Goal: Task Accomplishment & Management: Use online tool/utility

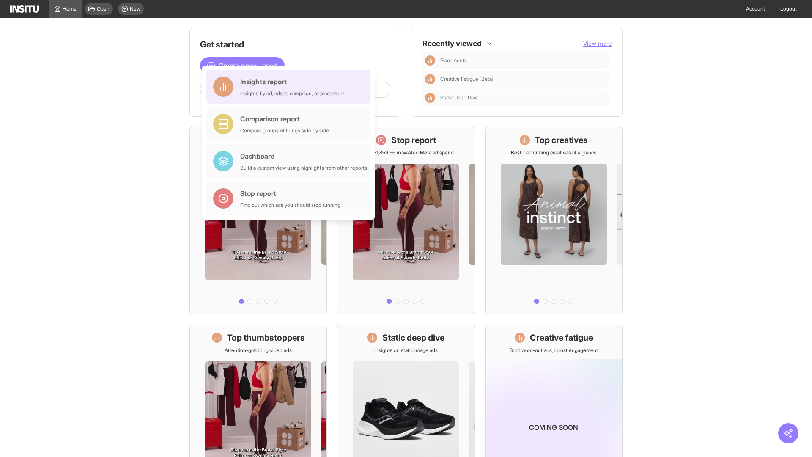
click at [290, 87] on div "Insights report Insights by ad, adset, campaign, or placement" at bounding box center [292, 87] width 104 height 20
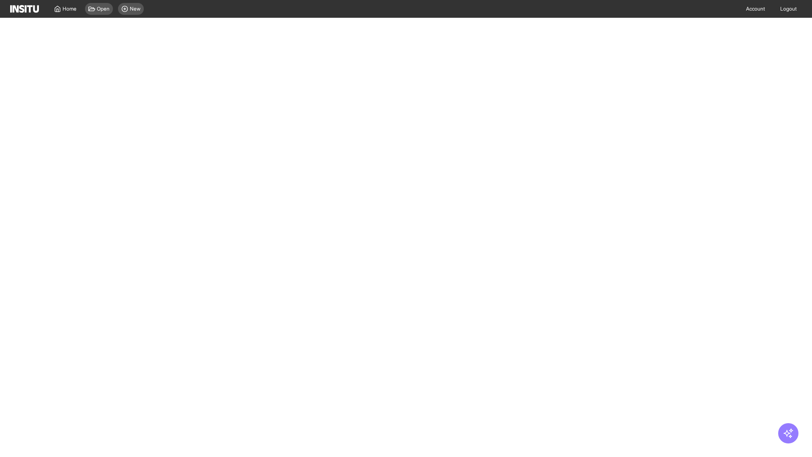
select select "**"
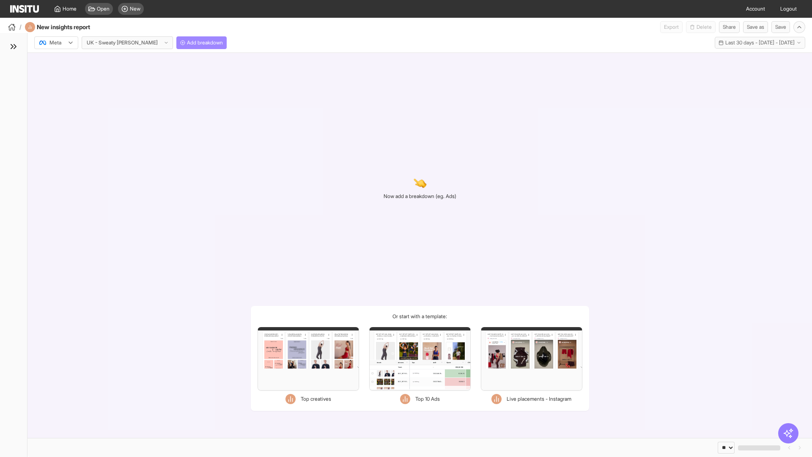
click at [187, 43] on span "Add breakdown" at bounding box center [205, 42] width 36 height 7
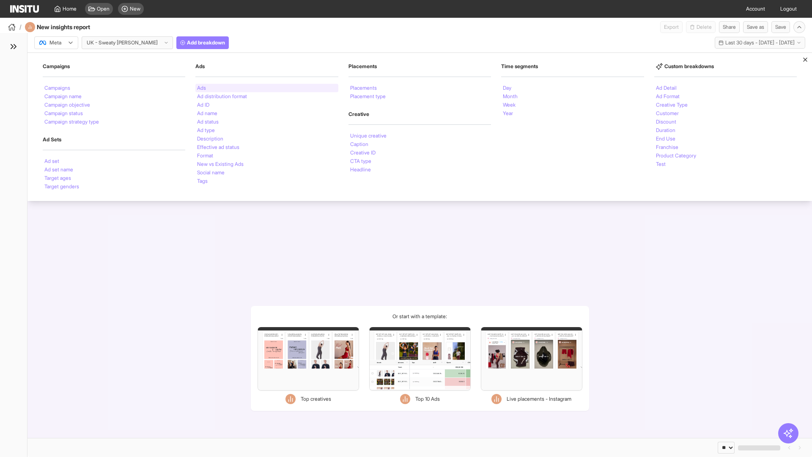
click at [201, 88] on li "Ads" at bounding box center [201, 87] width 9 height 5
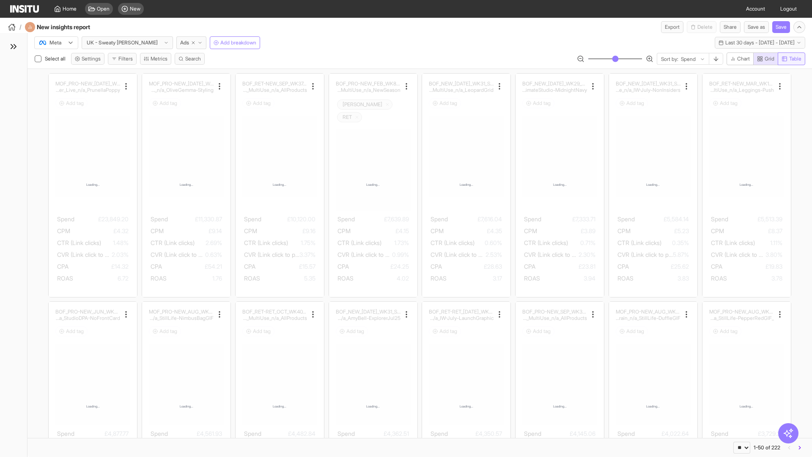
click at [791, 59] on span "Table" at bounding box center [795, 58] width 12 height 7
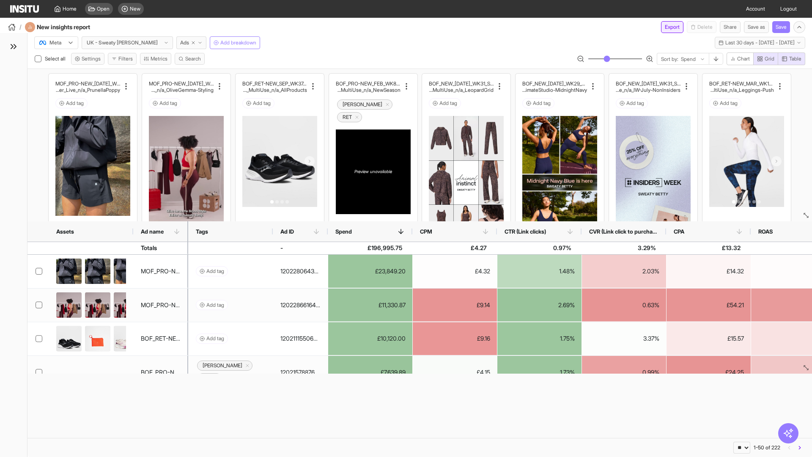
click at [667, 27] on button "Export" at bounding box center [672, 27] width 22 height 12
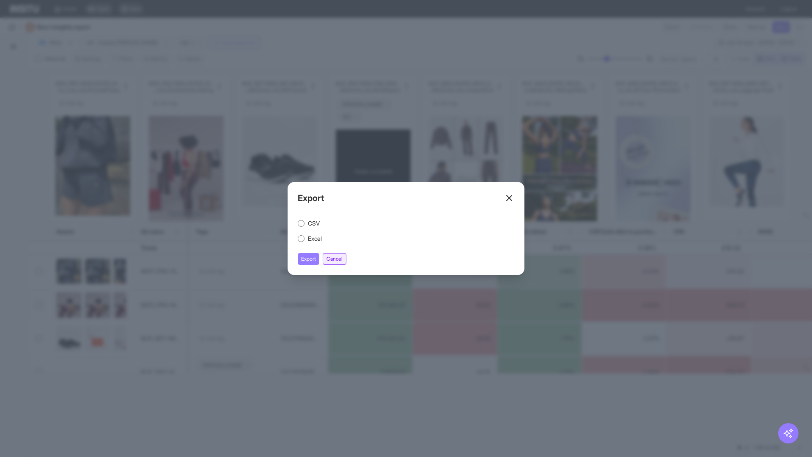
click at [336, 259] on button "Cancel" at bounding box center [335, 259] width 24 height 12
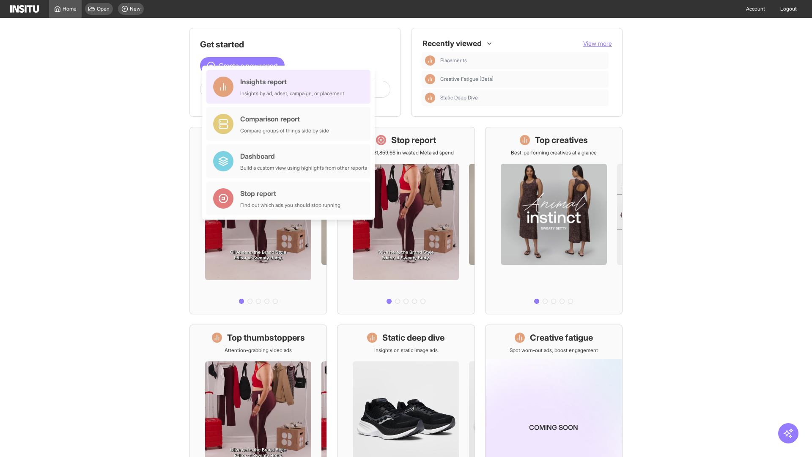
click at [290, 87] on div "Insights report Insights by ad, adset, campaign, or placement" at bounding box center [292, 87] width 104 height 20
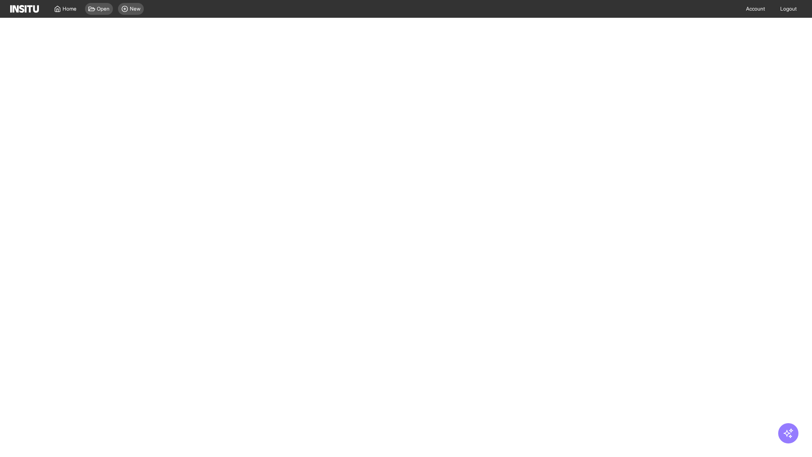
select select "**"
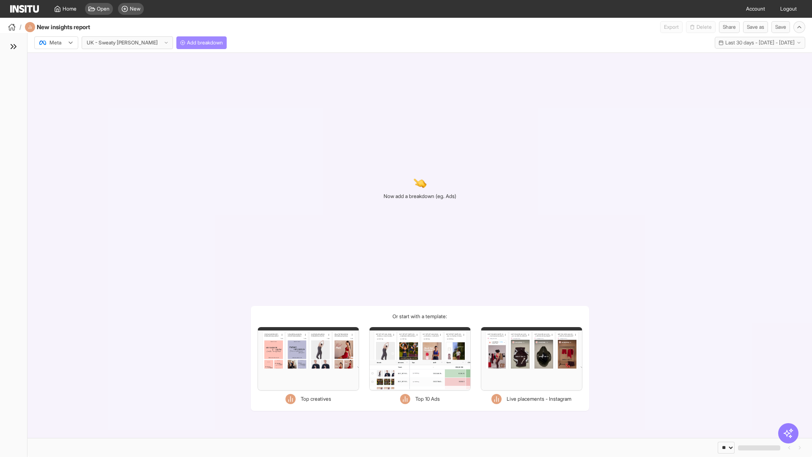
click at [187, 43] on span "Add breakdown" at bounding box center [205, 42] width 36 height 7
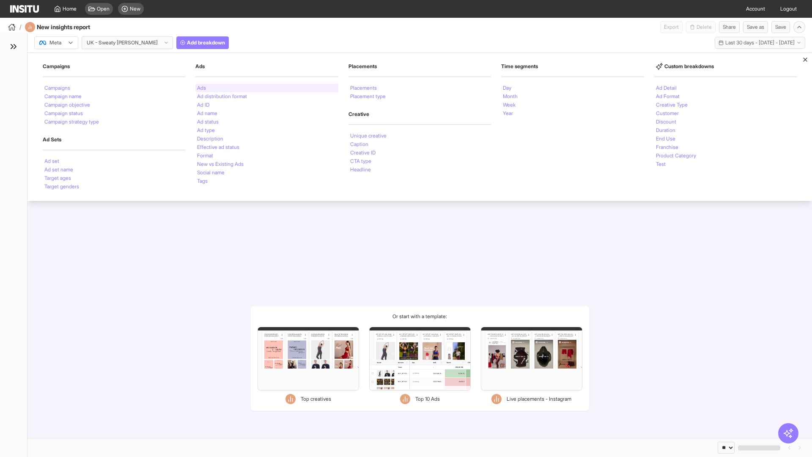
click at [201, 88] on li "Ads" at bounding box center [201, 87] width 9 height 5
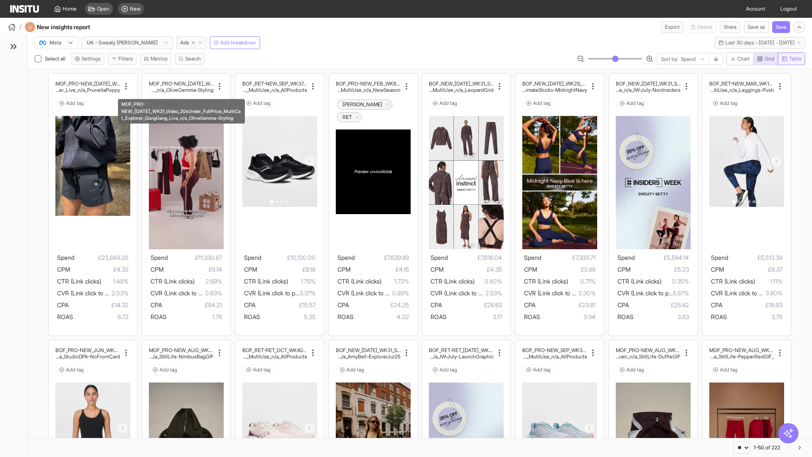
click at [791, 59] on span "Table" at bounding box center [795, 58] width 12 height 7
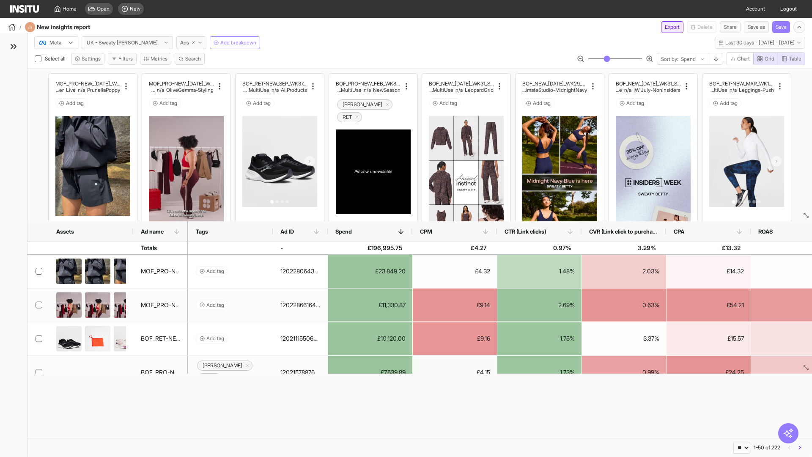
click at [667, 27] on button "Export" at bounding box center [672, 27] width 22 height 12
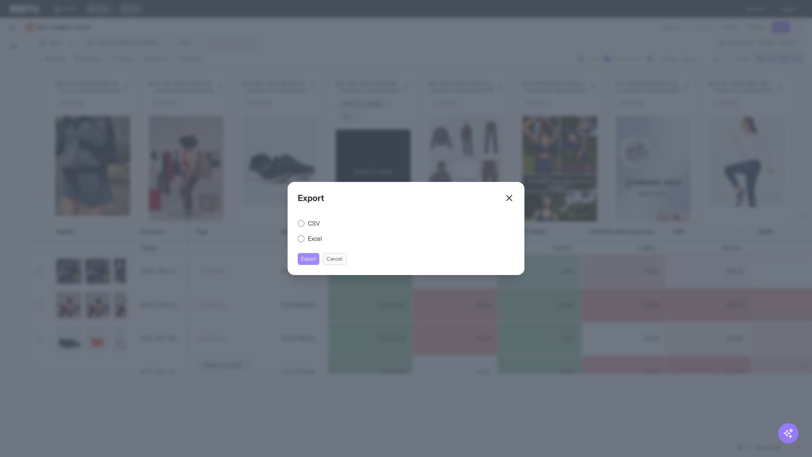
click at [309, 259] on button "Export" at bounding box center [309, 259] width 22 height 12
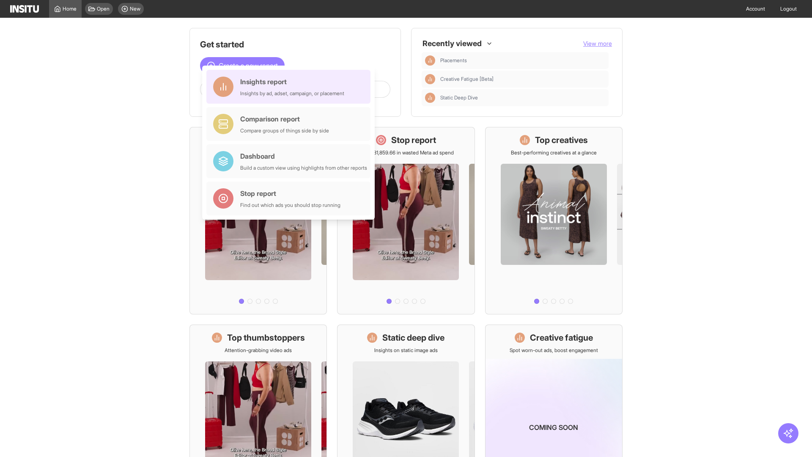
click at [290, 87] on div "Insights report Insights by ad, adset, campaign, or placement" at bounding box center [292, 87] width 104 height 20
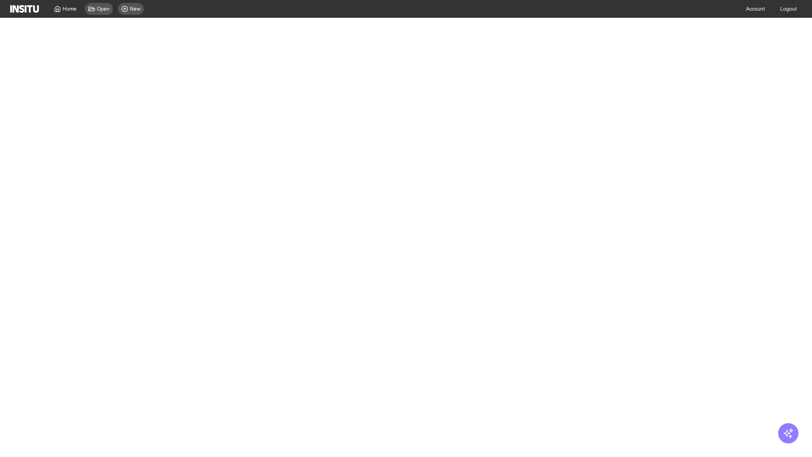
select select "**"
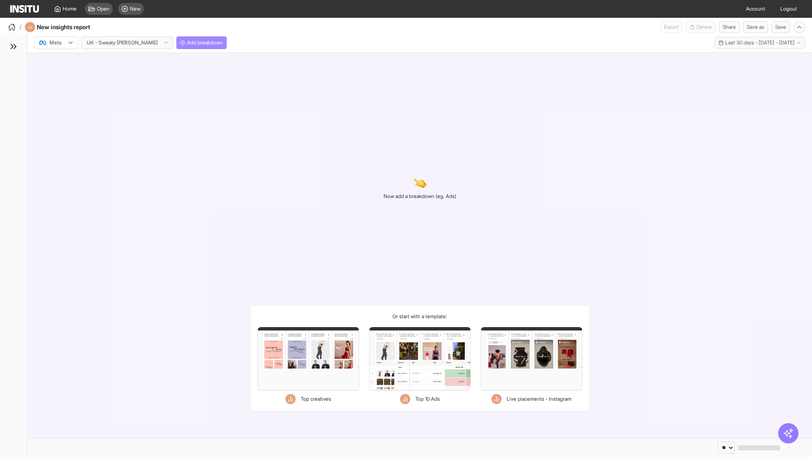
click at [187, 43] on span "Add breakdown" at bounding box center [205, 42] width 36 height 7
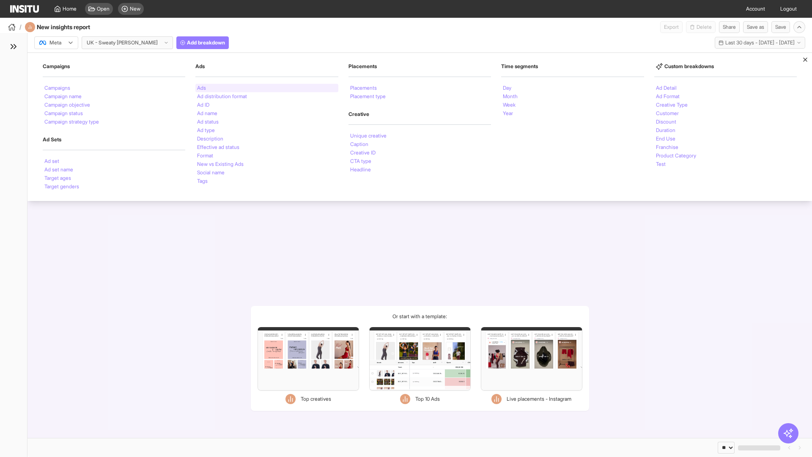
click at [201, 88] on li "Ads" at bounding box center [201, 87] width 9 height 5
